Goal: Transaction & Acquisition: Book appointment/travel/reservation

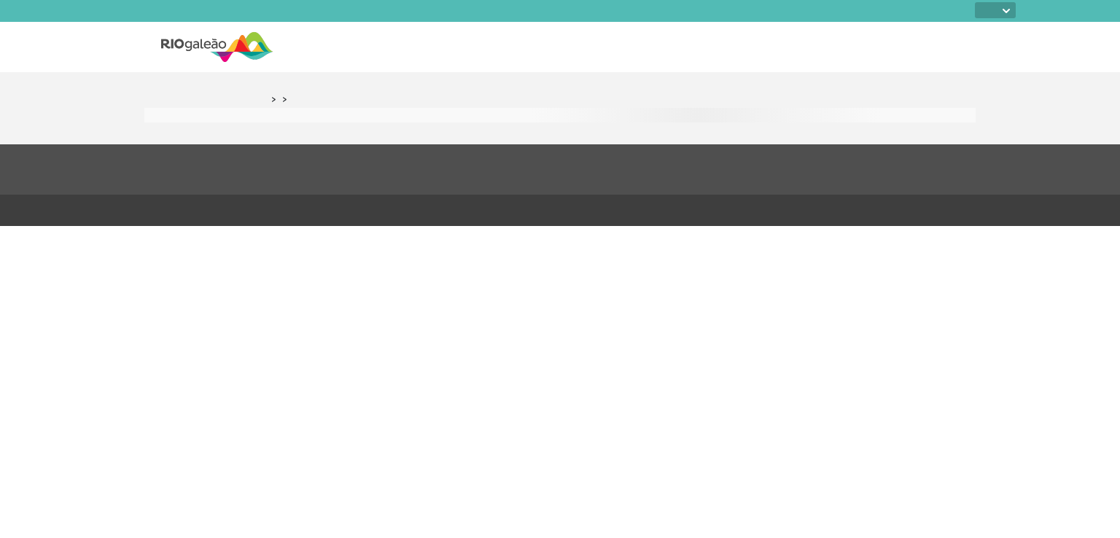
select select
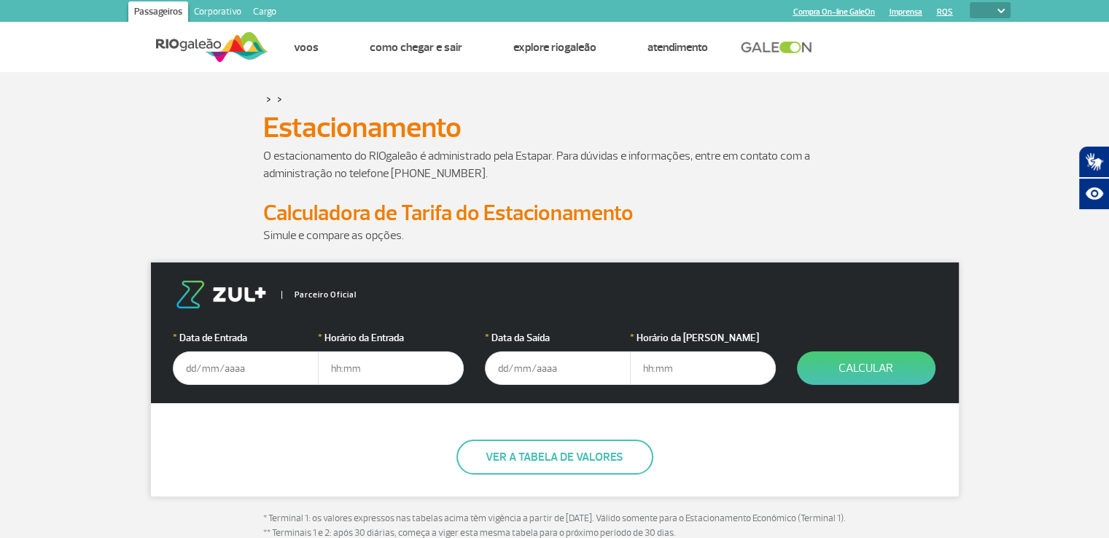
scroll to position [219, 0]
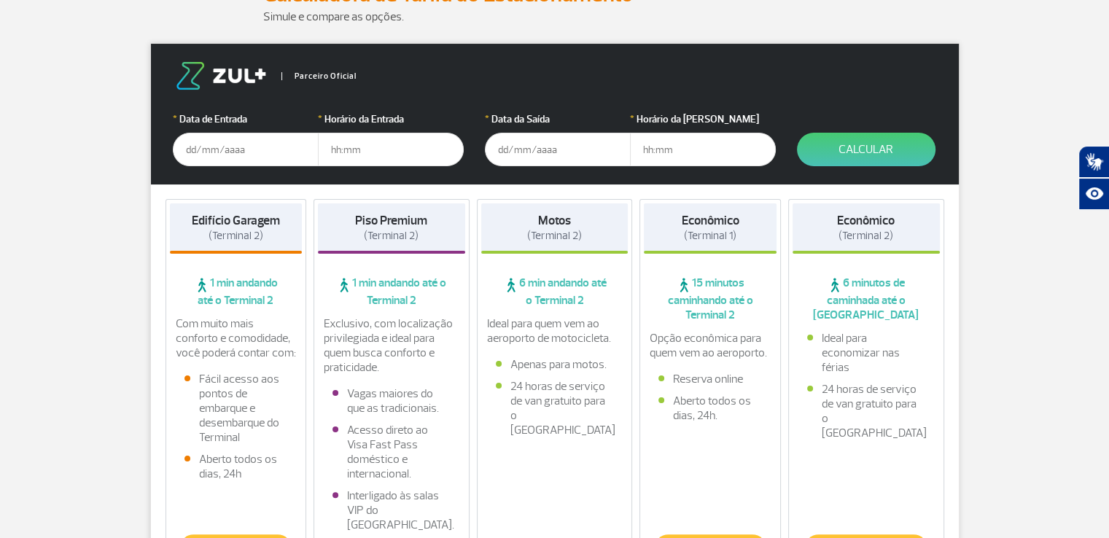
click at [190, 152] on input "text" at bounding box center [246, 150] width 146 height 34
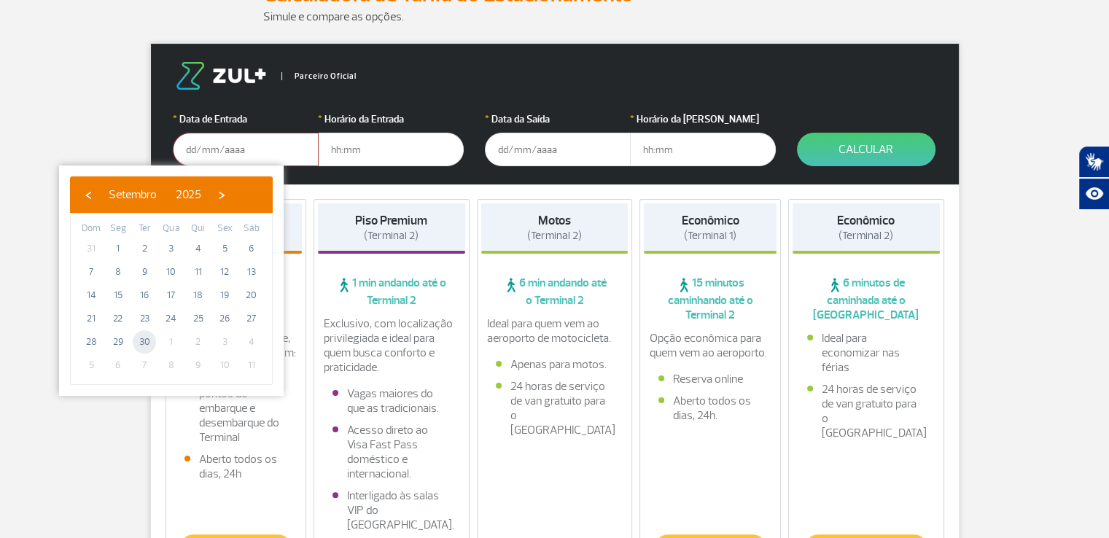
click at [142, 344] on span "30" at bounding box center [144, 341] width 23 height 23
type input "[DATE]"
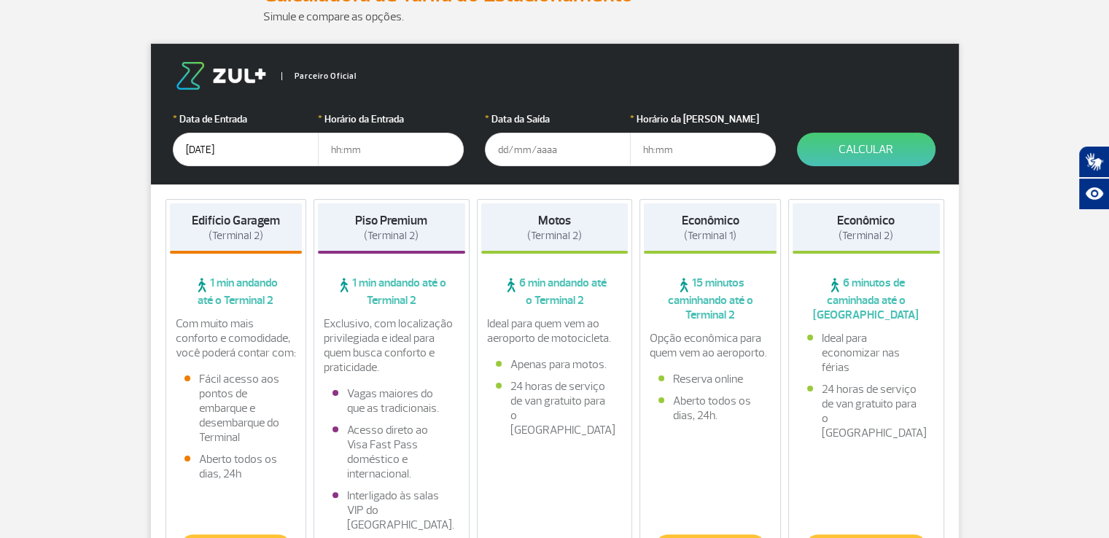
click at [330, 150] on input "text" at bounding box center [391, 150] width 146 height 34
type input "07:30"
click at [502, 147] on input "text" at bounding box center [558, 150] width 146 height 34
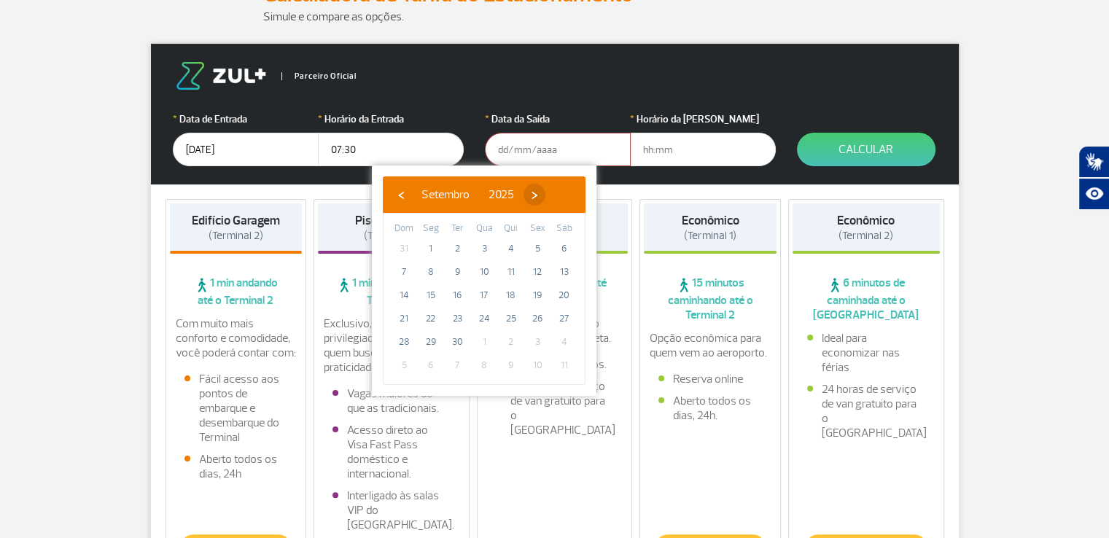
click at [546, 193] on span "›" at bounding box center [535, 195] width 22 height 22
click at [539, 249] on span "3" at bounding box center [537, 248] width 23 height 23
type input "[DATE]"
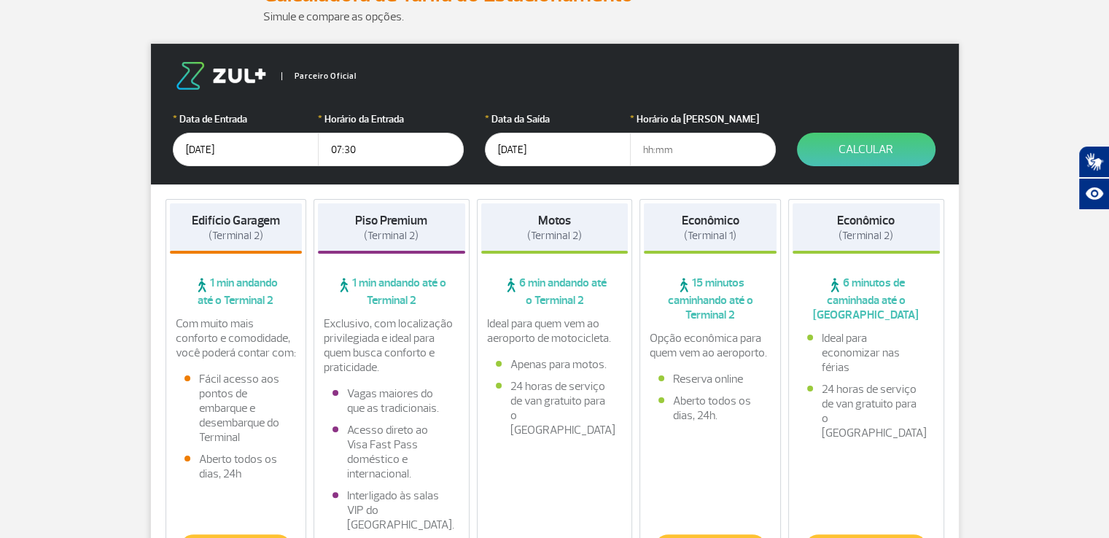
click at [653, 149] on input "text" at bounding box center [703, 150] width 146 height 34
type input "09:30"
click at [879, 144] on button "Calcular" at bounding box center [866, 150] width 139 height 34
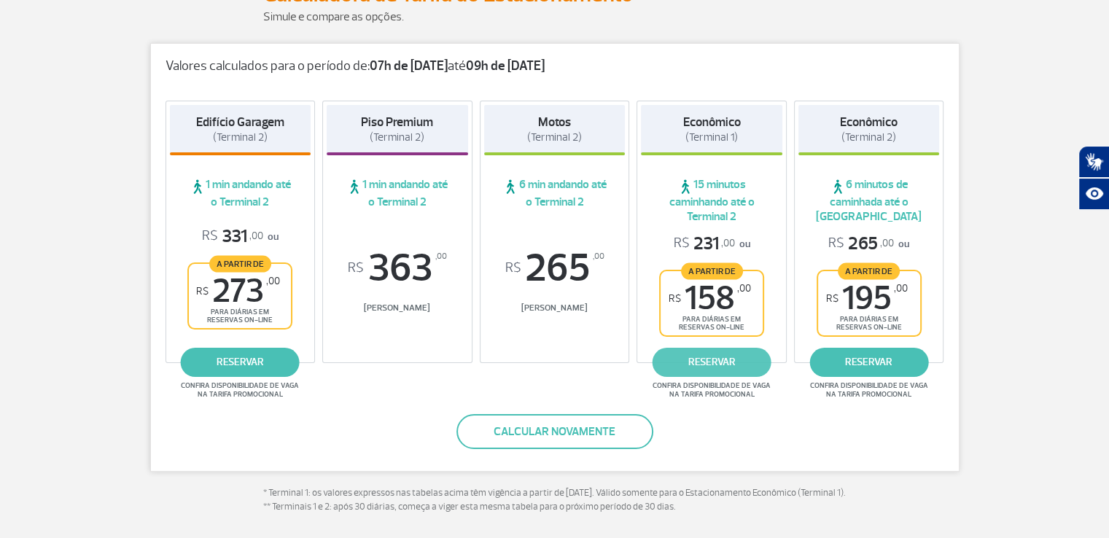
click at [726, 360] on link "reservar" at bounding box center [712, 362] width 119 height 29
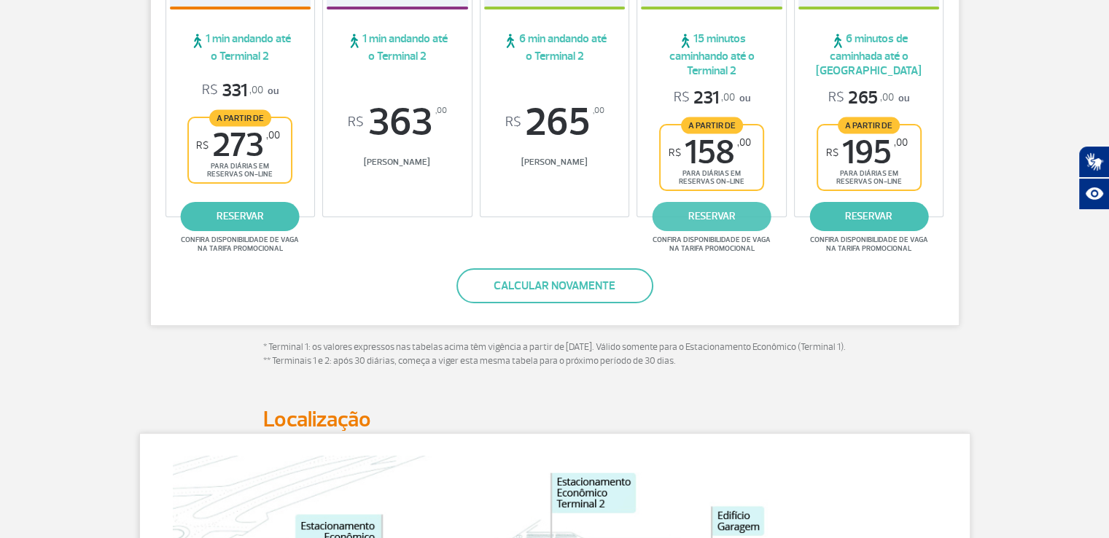
click at [721, 217] on link "reservar" at bounding box center [712, 216] width 119 height 29
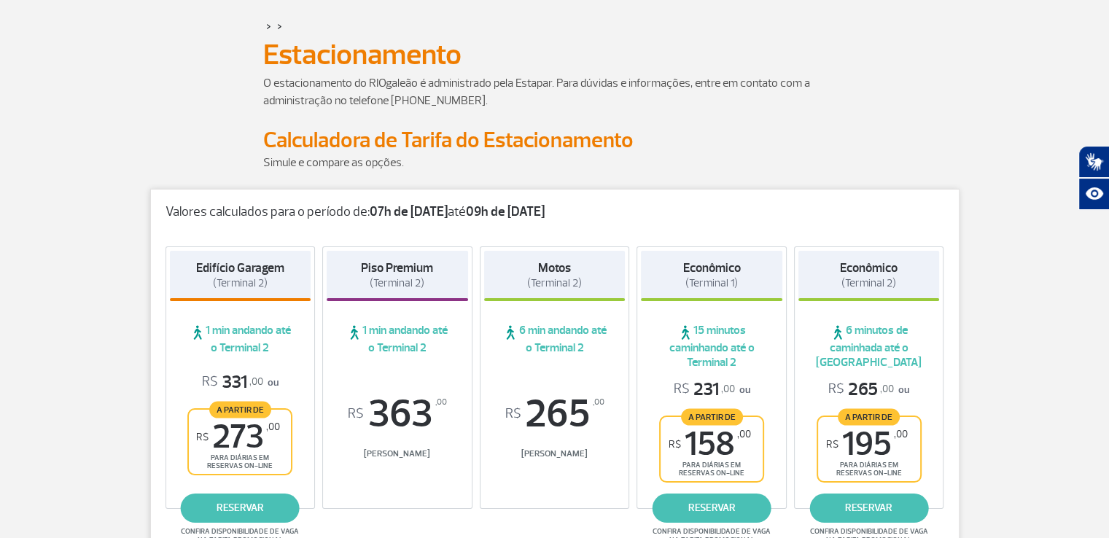
scroll to position [0, 0]
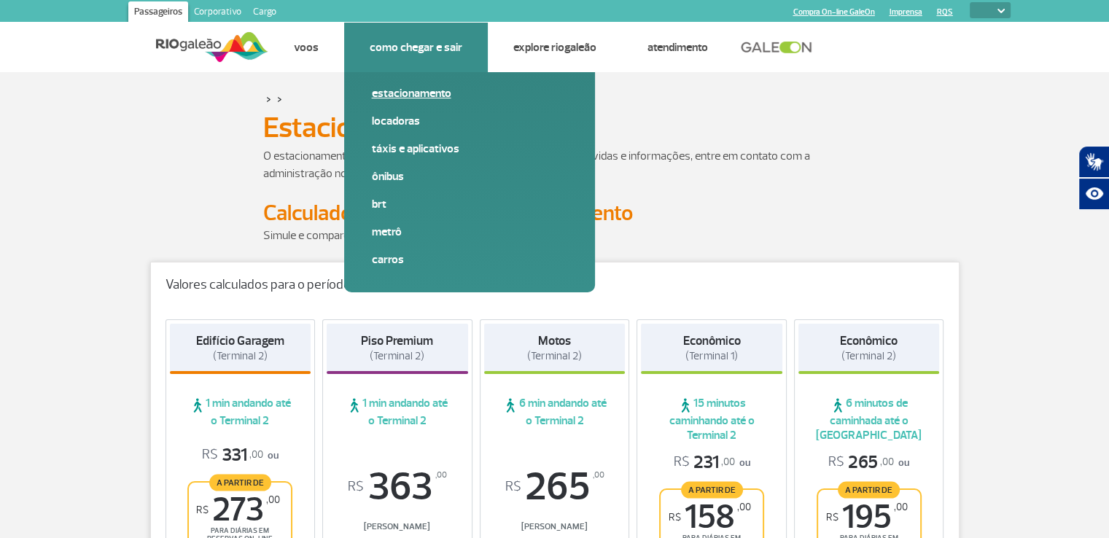
click at [432, 94] on link "Estacionamento" at bounding box center [469, 93] width 195 height 16
click at [432, 93] on link "Estacionamento" at bounding box center [469, 93] width 195 height 16
click at [391, 94] on link "Estacionamento" at bounding box center [469, 93] width 195 height 16
click at [393, 116] on link "Locadoras" at bounding box center [469, 121] width 195 height 16
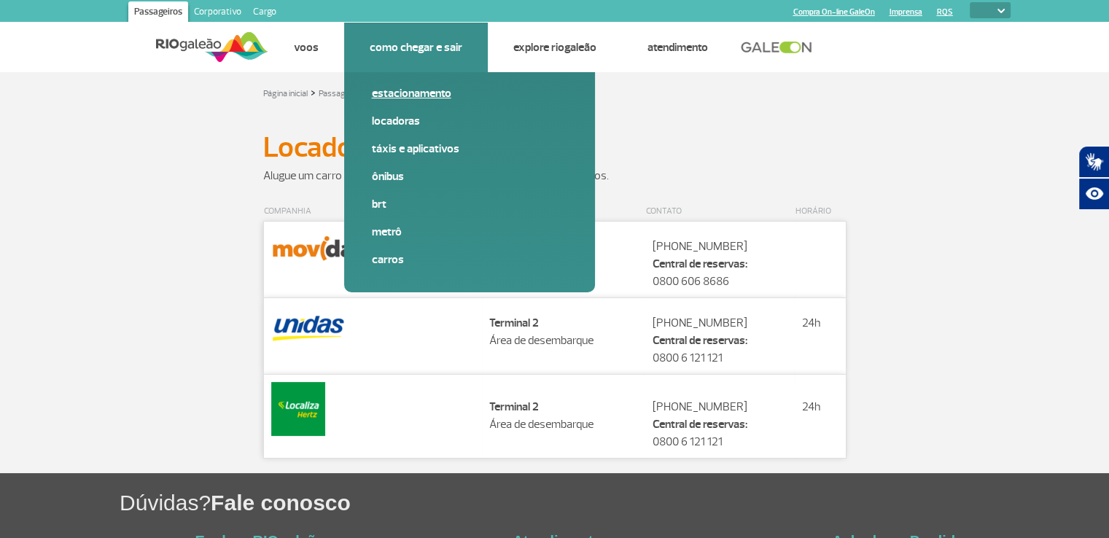
click at [398, 95] on link "Estacionamento" at bounding box center [469, 93] width 195 height 16
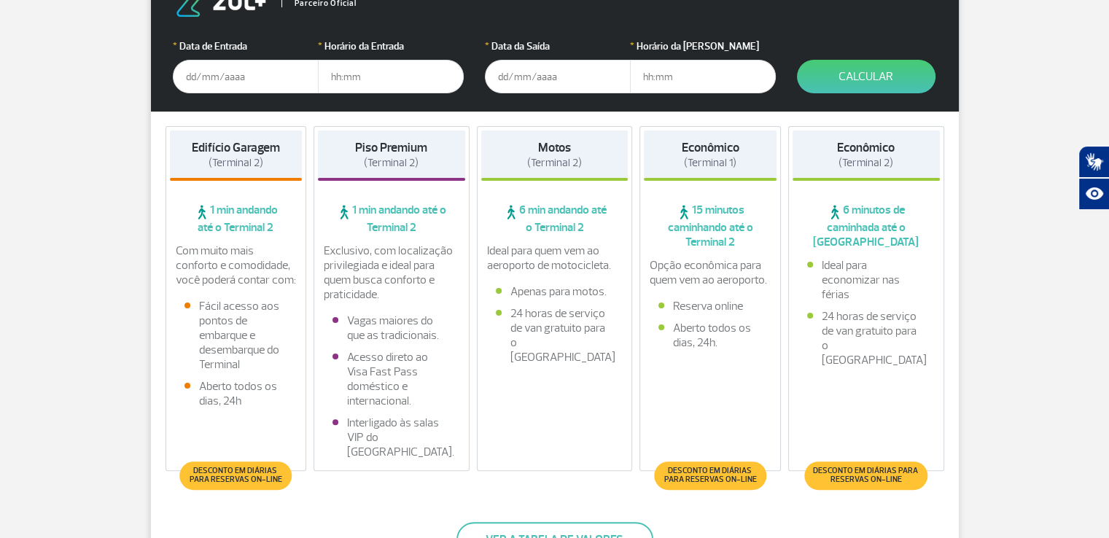
scroll to position [365, 0]
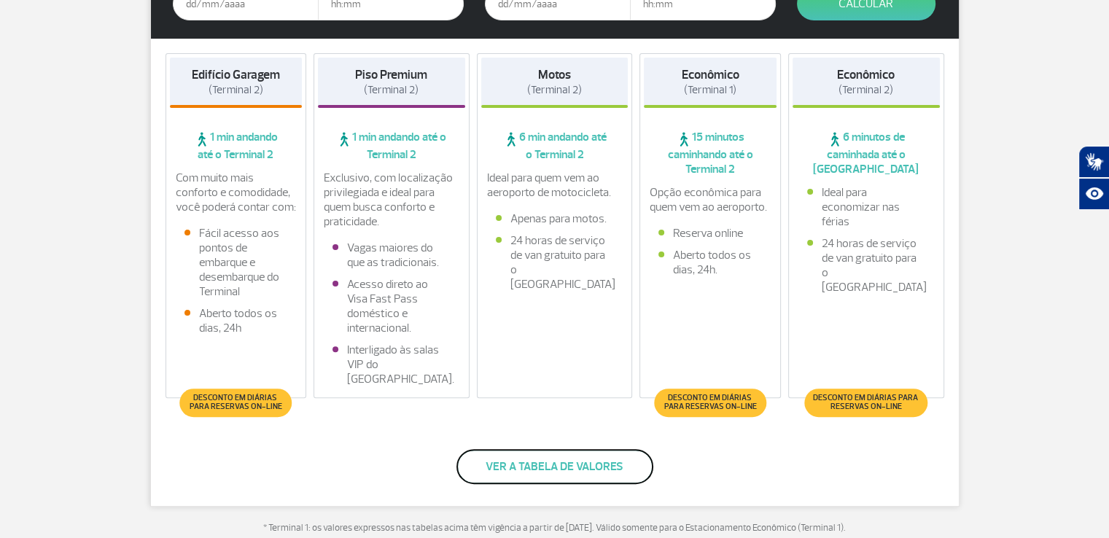
click at [554, 466] on button "Ver a tabela de valores" at bounding box center [555, 466] width 197 height 35
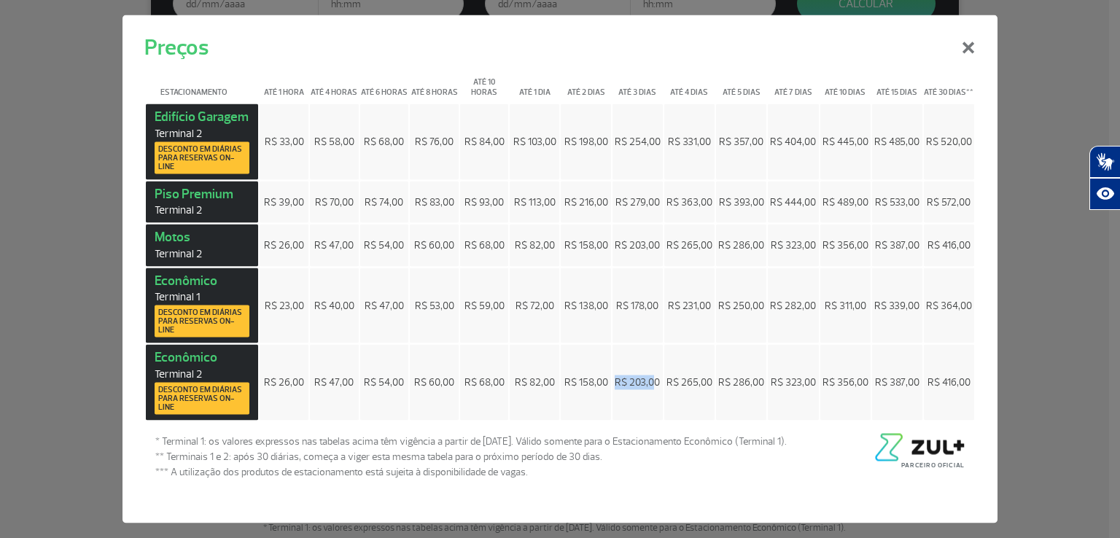
drag, startPoint x: 610, startPoint y: 381, endPoint x: 651, endPoint y: 388, distance: 42.1
click at [651, 388] on tr "Econômico Terminal 2 Desconto em diárias para reservas on-line R$ 26,00 R$ 47,0…" at bounding box center [560, 383] width 829 height 76
click at [662, 419] on td "R$ 203,00" at bounding box center [638, 383] width 50 height 76
drag, startPoint x: 616, startPoint y: 384, endPoint x: 662, endPoint y: 386, distance: 46.7
click at [662, 386] on td "R$ 203,00" at bounding box center [638, 383] width 50 height 76
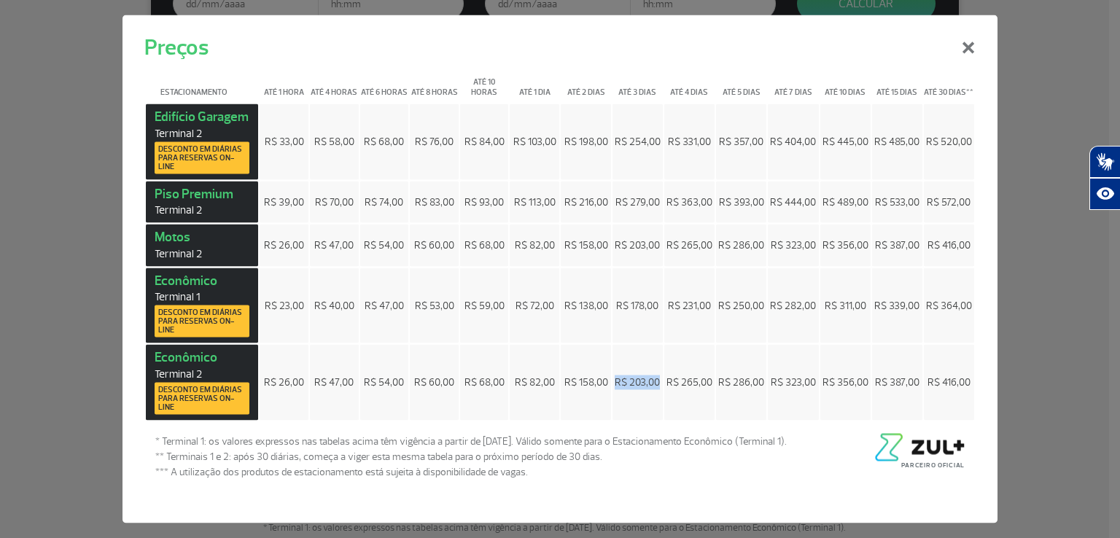
click at [636, 389] on span "R$ 203,00" at bounding box center [637, 382] width 45 height 12
click at [966, 39] on button "×" at bounding box center [969, 46] width 38 height 53
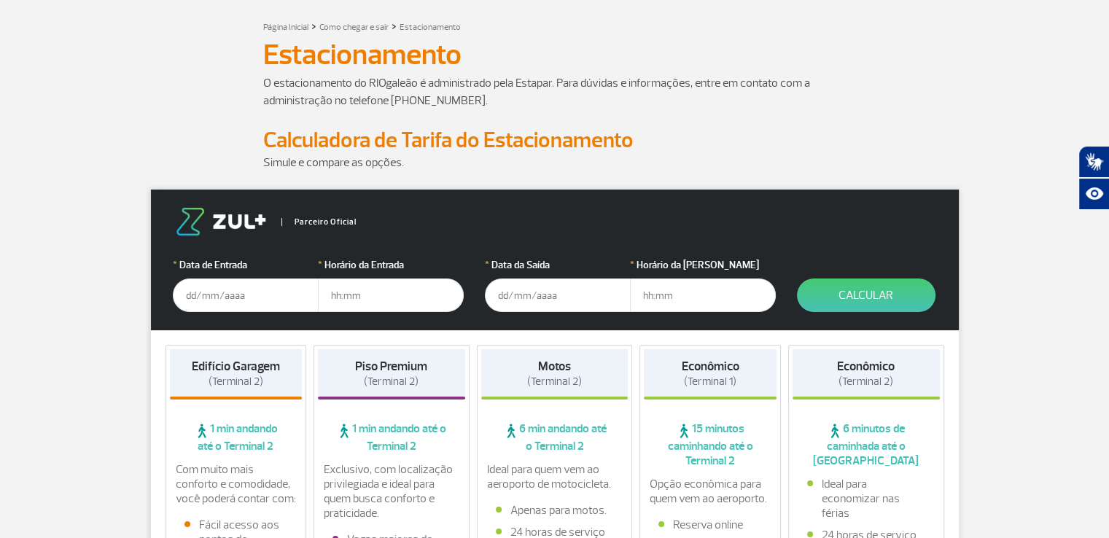
scroll to position [0, 0]
